Goal: Transaction & Acquisition: Book appointment/travel/reservation

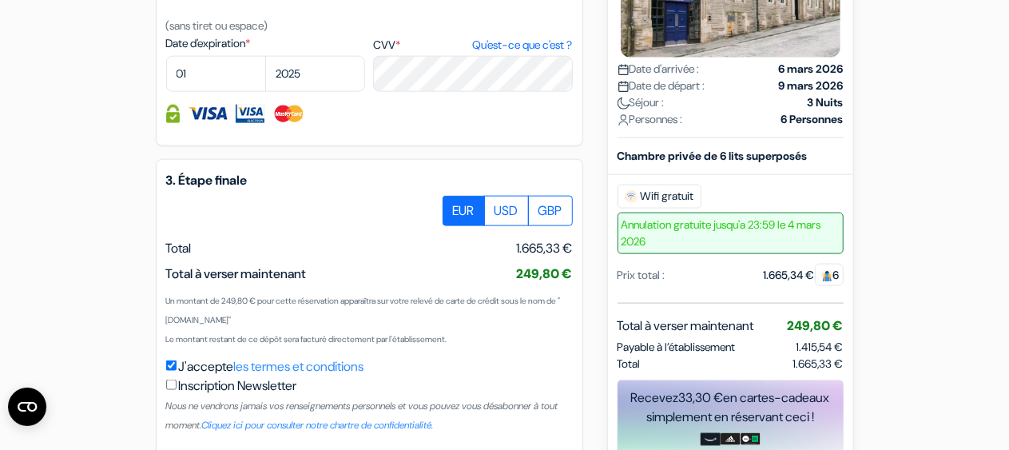
scroll to position [967, 0]
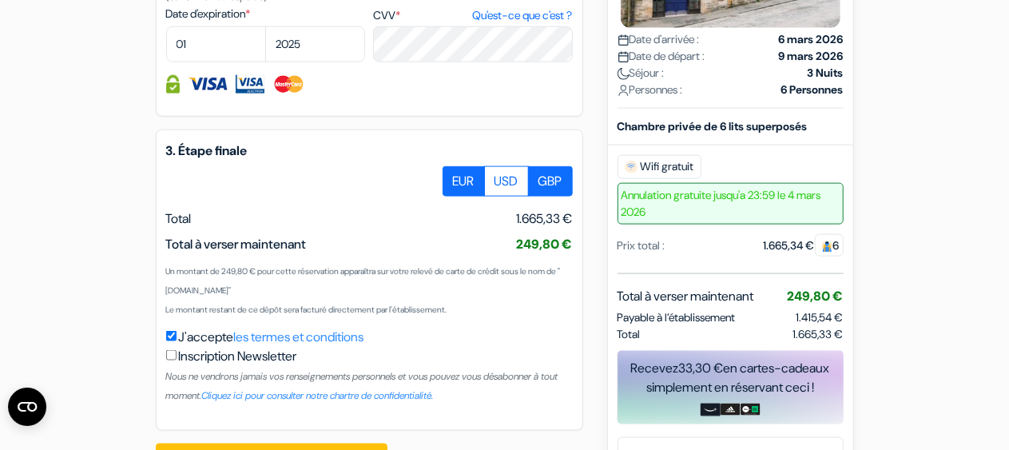
click at [551, 197] on label "GBP" at bounding box center [550, 181] width 45 height 30
click at [454, 177] on input "GBP" at bounding box center [448, 171] width 10 height 10
radio input "true"
click at [456, 197] on label "EUR" at bounding box center [464, 181] width 42 height 30
click at [454, 177] on input "EUR" at bounding box center [448, 171] width 10 height 10
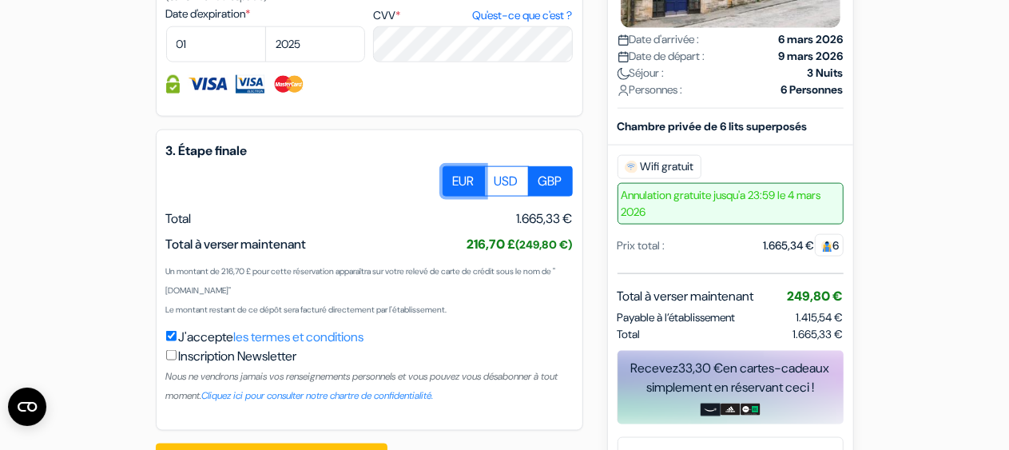
radio input "true"
click at [539, 197] on label "GBP" at bounding box center [550, 181] width 45 height 30
click at [454, 177] on input "GBP" at bounding box center [448, 171] width 10 height 10
radio input "true"
click at [473, 197] on label "EUR" at bounding box center [464, 181] width 42 height 30
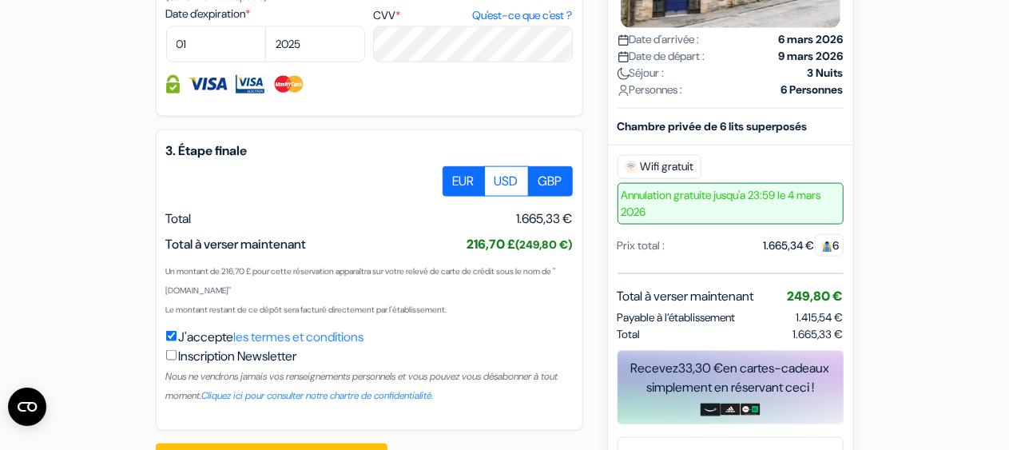
click at [454, 177] on input "EUR" at bounding box center [448, 171] width 10 height 10
radio input "true"
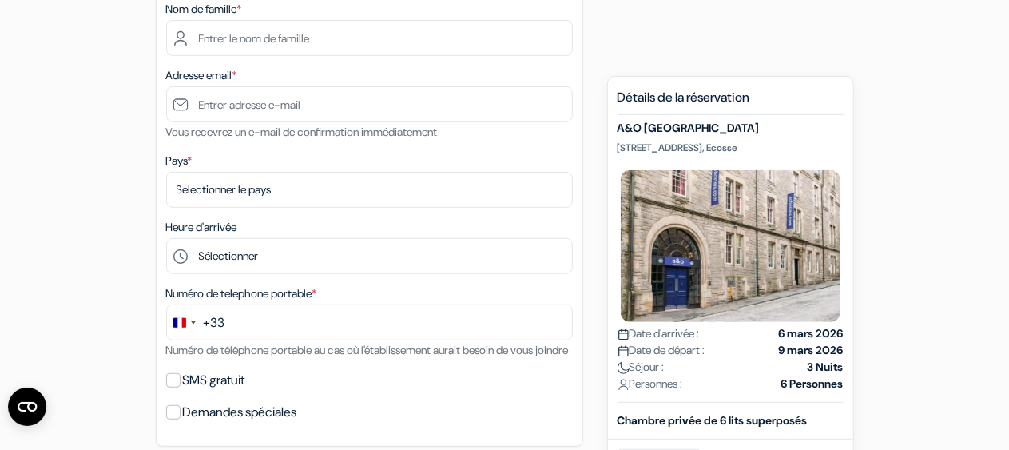
scroll to position [0, 0]
